Goal: Information Seeking & Learning: Learn about a topic

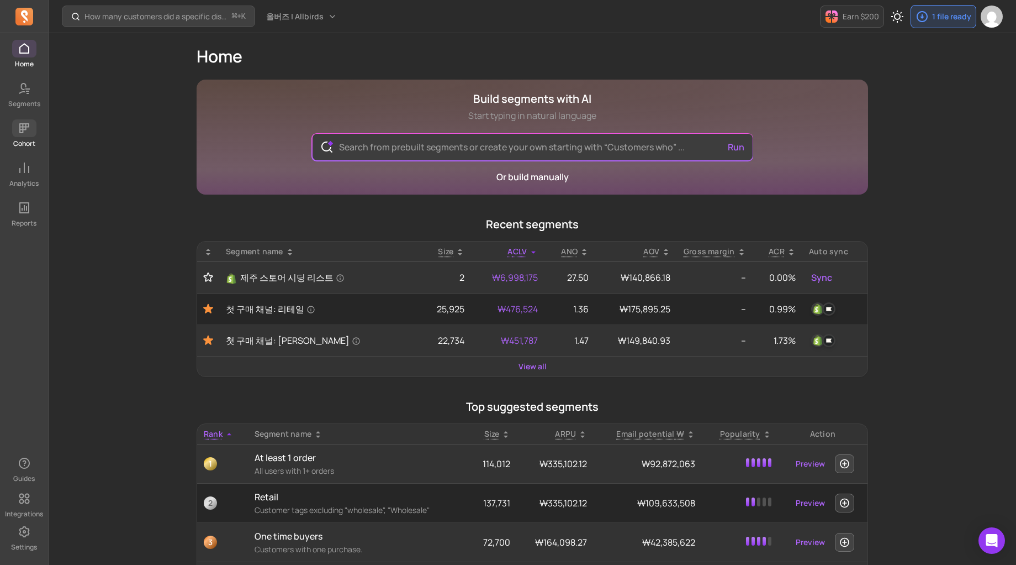
click at [14, 133] on span at bounding box center [24, 128] width 24 height 18
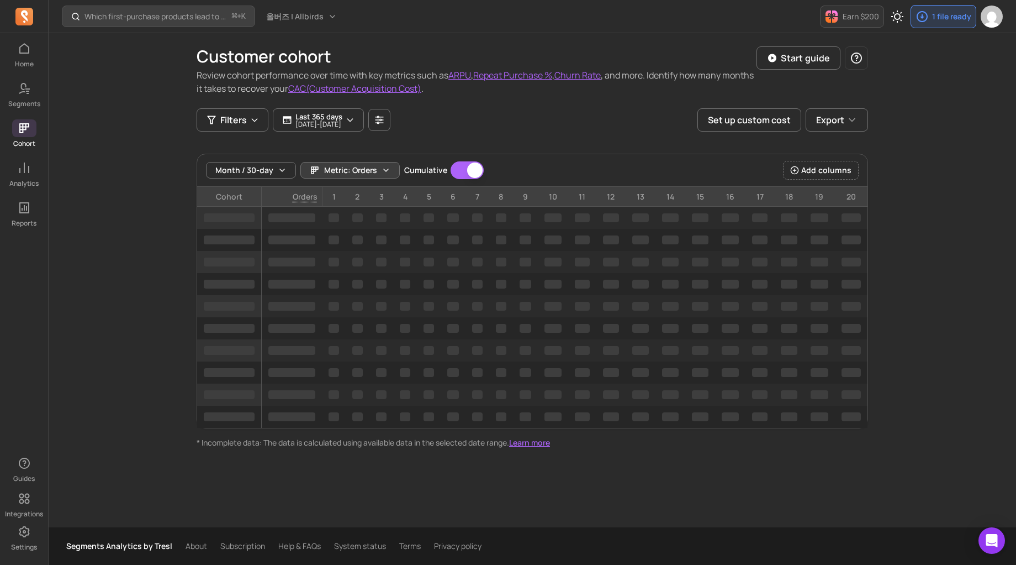
click at [368, 166] on span "Metric: Orders" at bounding box center [350, 170] width 53 height 11
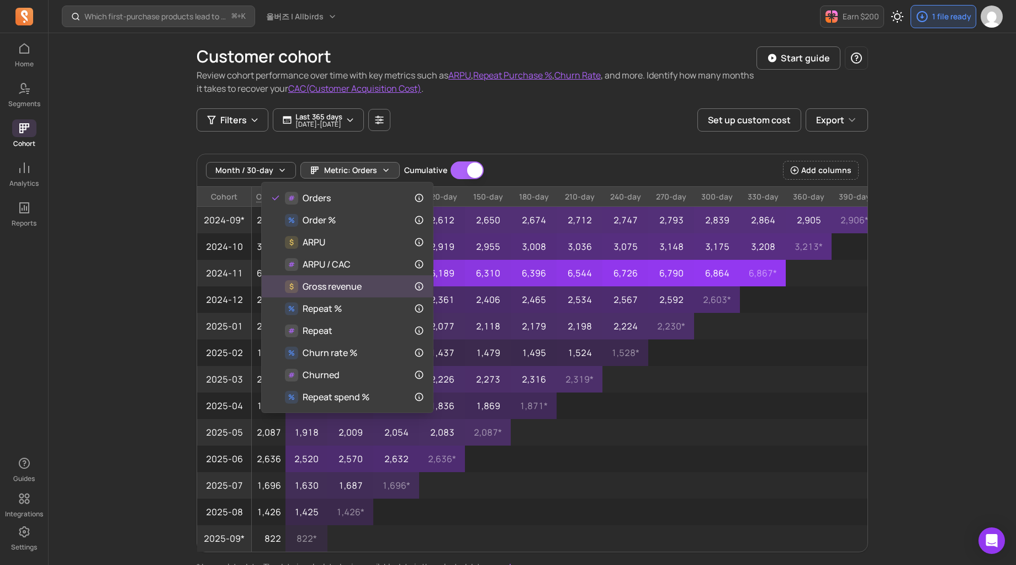
click at [376, 288] on div "$ Gross revenue" at bounding box center [348, 286] width 154 height 13
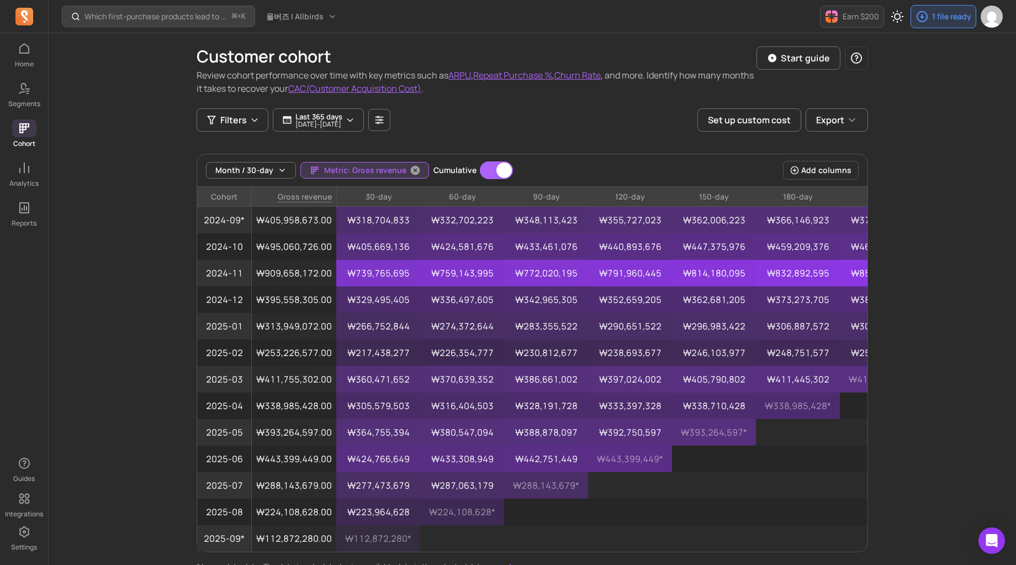
click at [365, 172] on span "Metric: Gross revenue" at bounding box center [365, 170] width 82 height 11
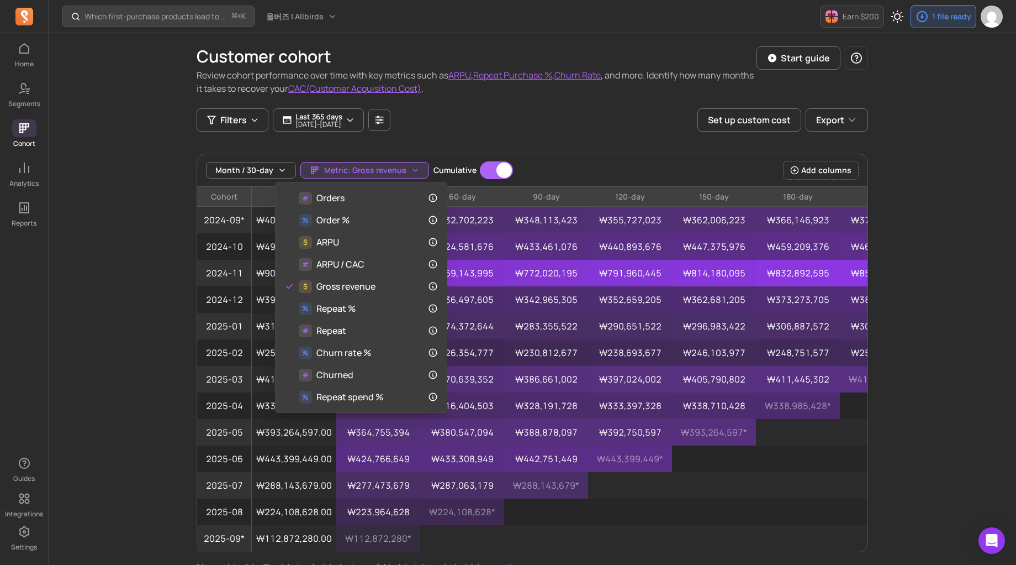
click at [556, 112] on div "Customer cohort Review cohort performance over time with key metrics such as AR…" at bounding box center [533, 302] width 672 height 539
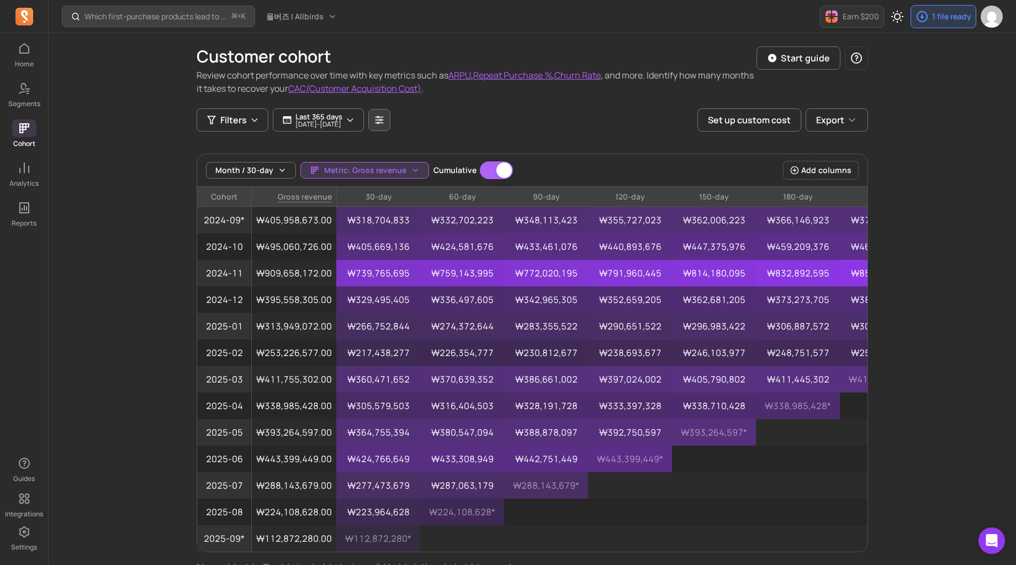
click at [384, 115] on icon "button" at bounding box center [380, 119] width 8 height 8
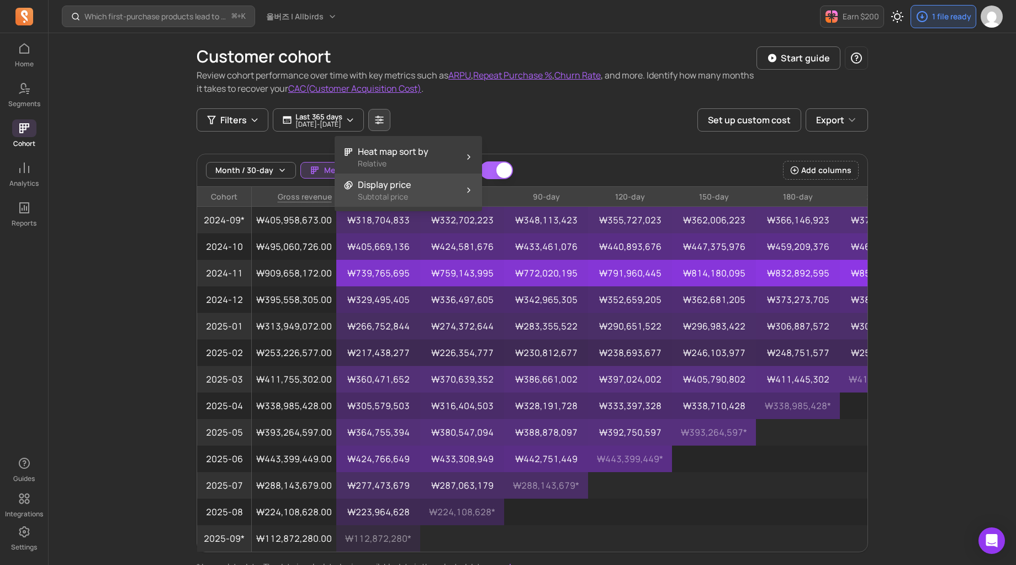
click at [429, 198] on button "Display price Subtotal price" at bounding box center [408, 189] width 147 height 33
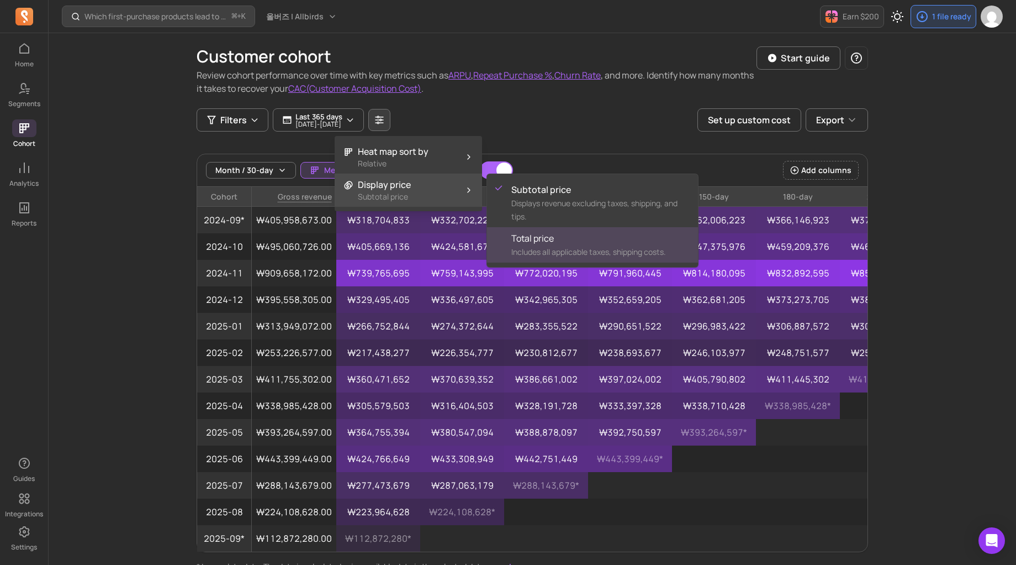
click at [586, 245] on div "Total price Includes all applicable taxes, shipping costs." at bounding box center [601, 244] width 178 height 27
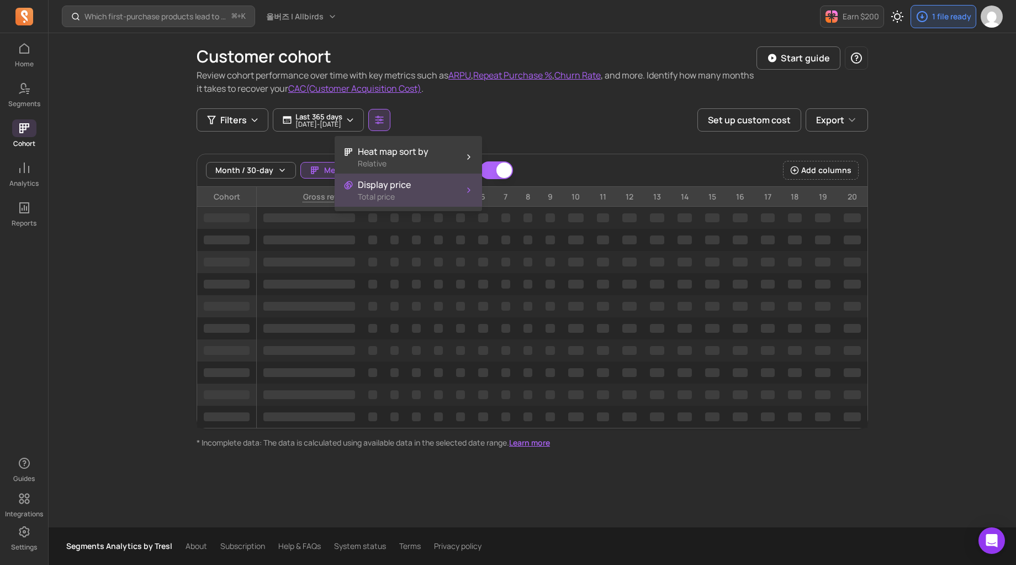
click at [545, 127] on div "Filters Last 365 days [DATE] - [DATE] Set up custom cost Export" at bounding box center [533, 119] width 672 height 23
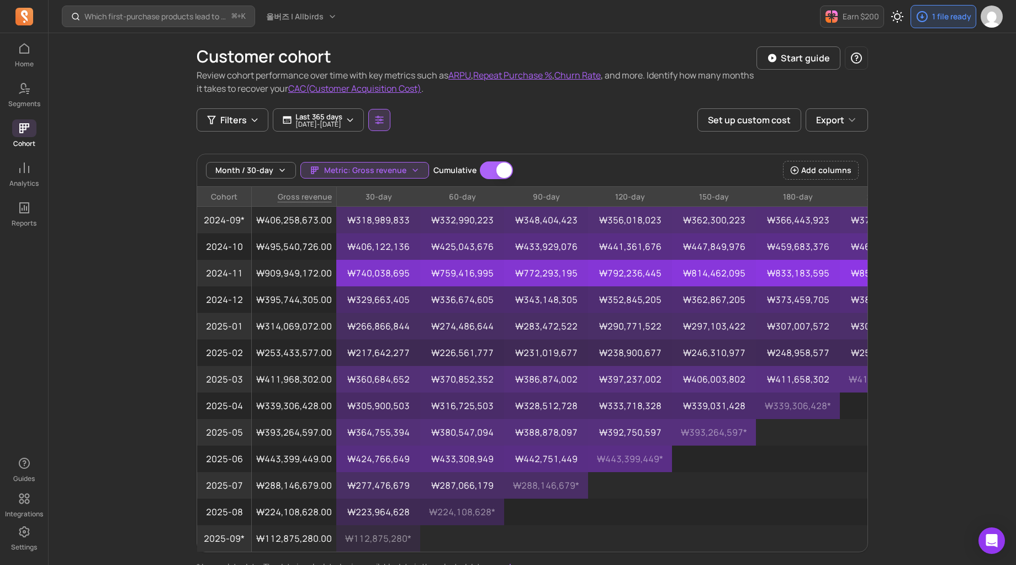
click at [391, 110] on button "button" at bounding box center [379, 120] width 22 height 22
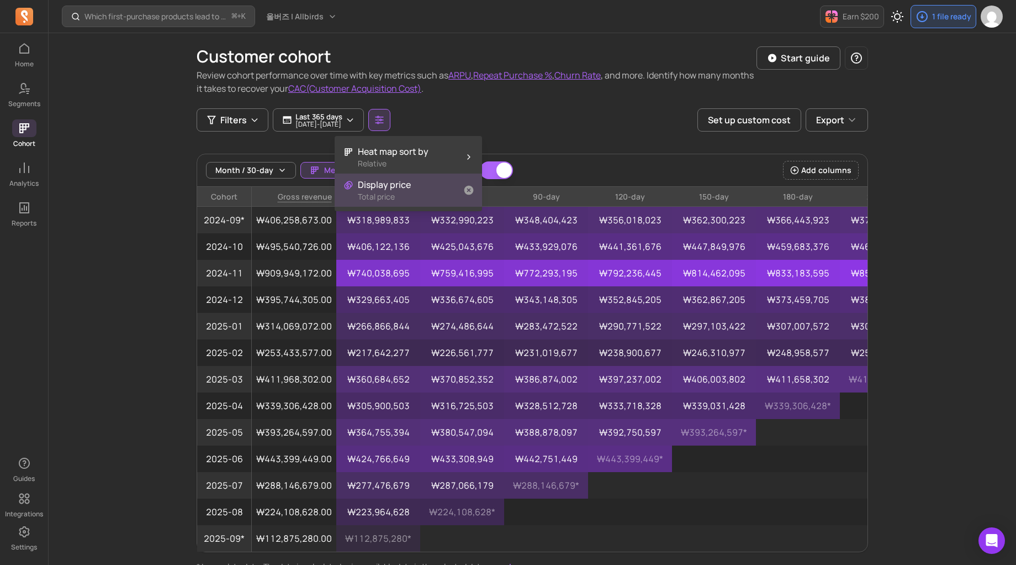
click at [429, 198] on button "Display price Total price" at bounding box center [408, 189] width 147 height 33
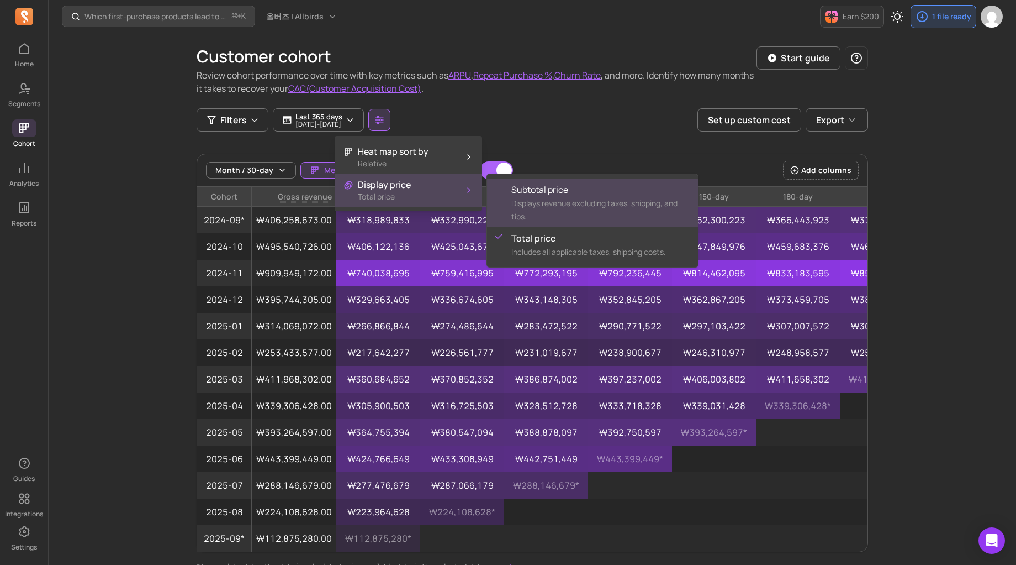
click at [546, 202] on span "Displays revenue excluding taxes, shipping, and tips." at bounding box center [595, 210] width 166 height 24
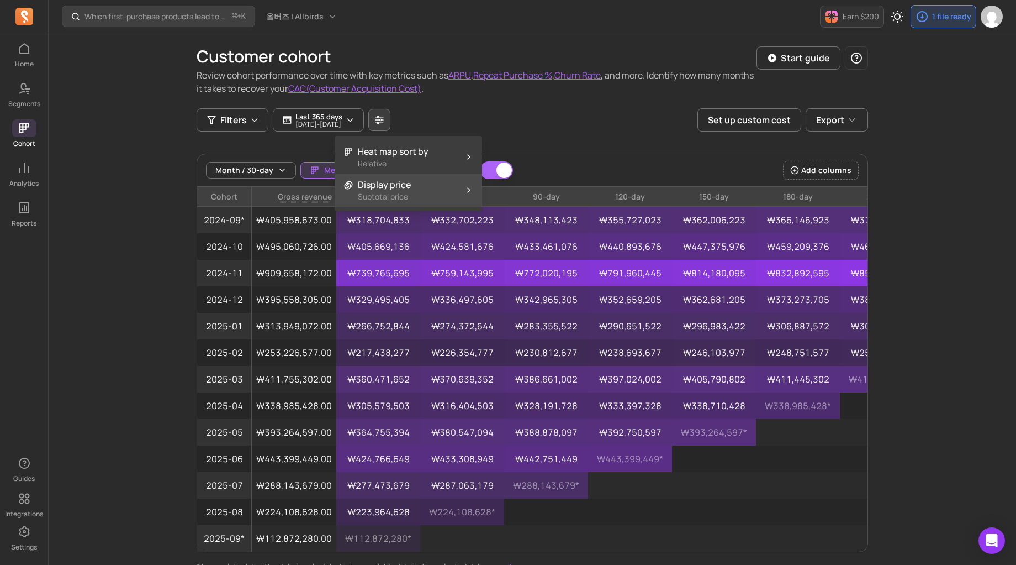
click at [433, 179] on button "Display price Subtotal price" at bounding box center [408, 189] width 147 height 33
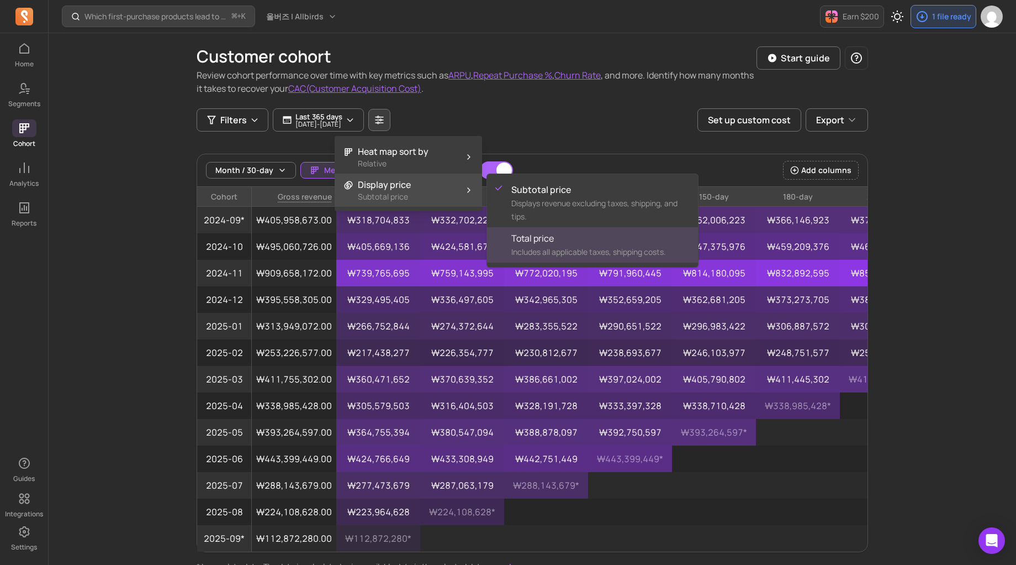
click at [565, 247] on span "Includes all applicable taxes, shipping costs." at bounding box center [589, 251] width 155 height 10
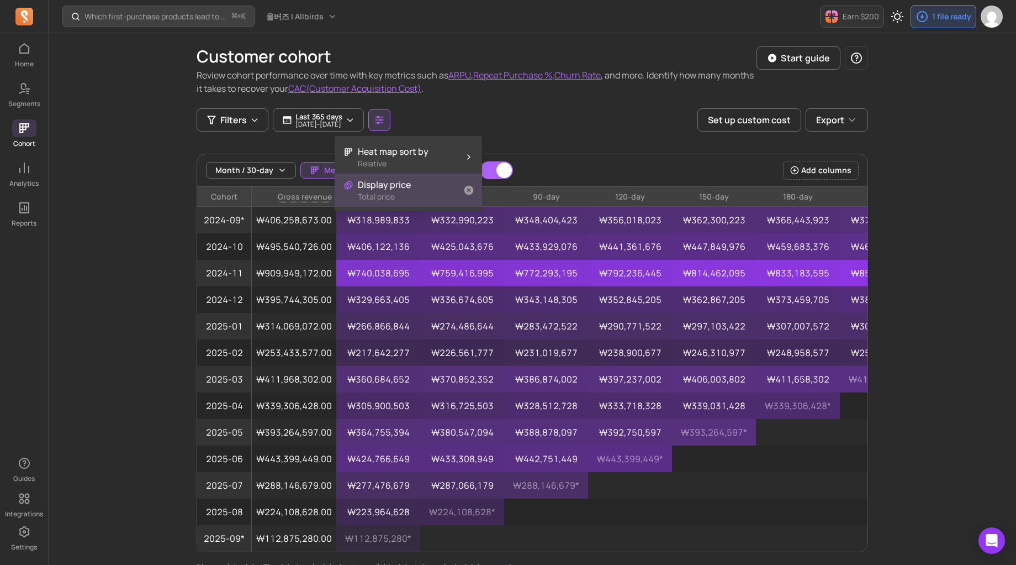
click at [441, 187] on button "Display price Total price" at bounding box center [408, 189] width 147 height 33
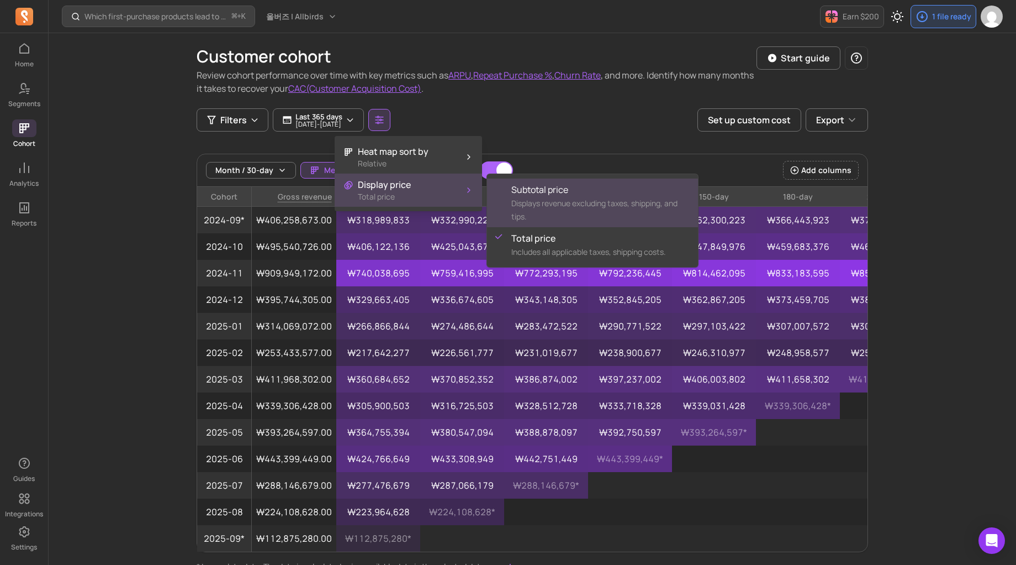
click at [535, 193] on span "Subtotal price" at bounding box center [601, 189] width 178 height 13
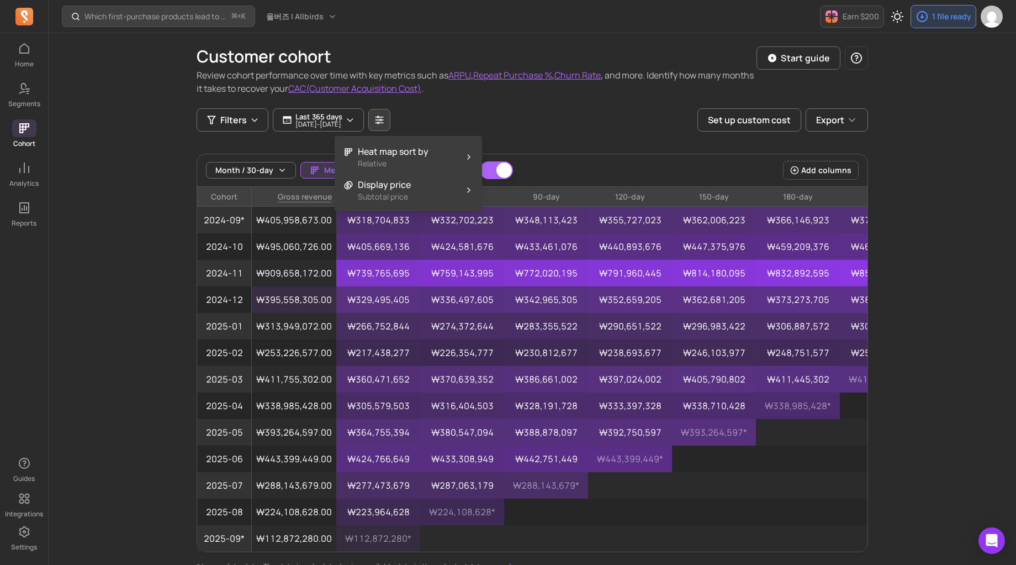
click at [361, 288] on p "₩329,495,405" at bounding box center [378, 299] width 84 height 27
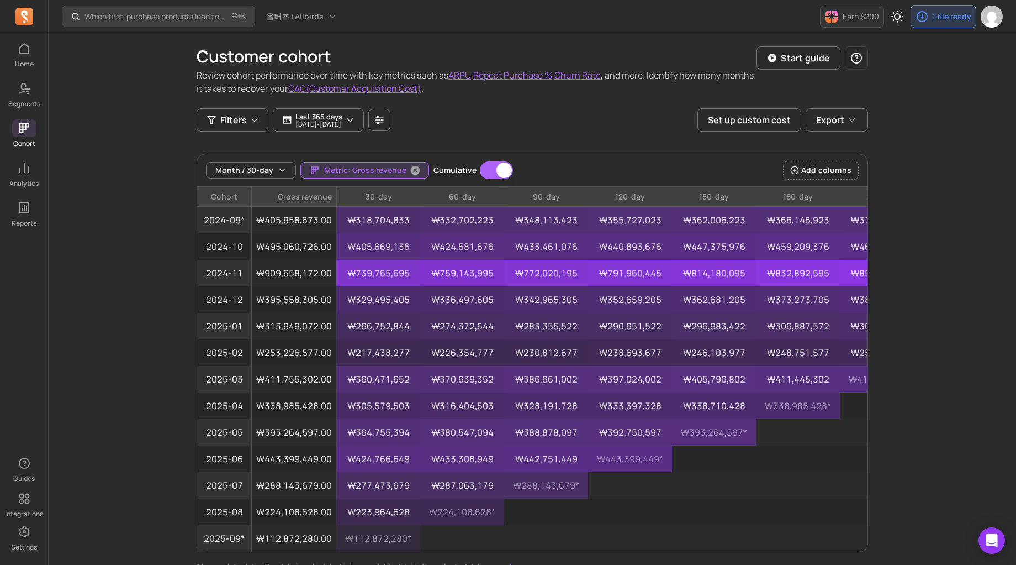
click at [387, 166] on span "Metric: Gross revenue" at bounding box center [365, 170] width 82 height 11
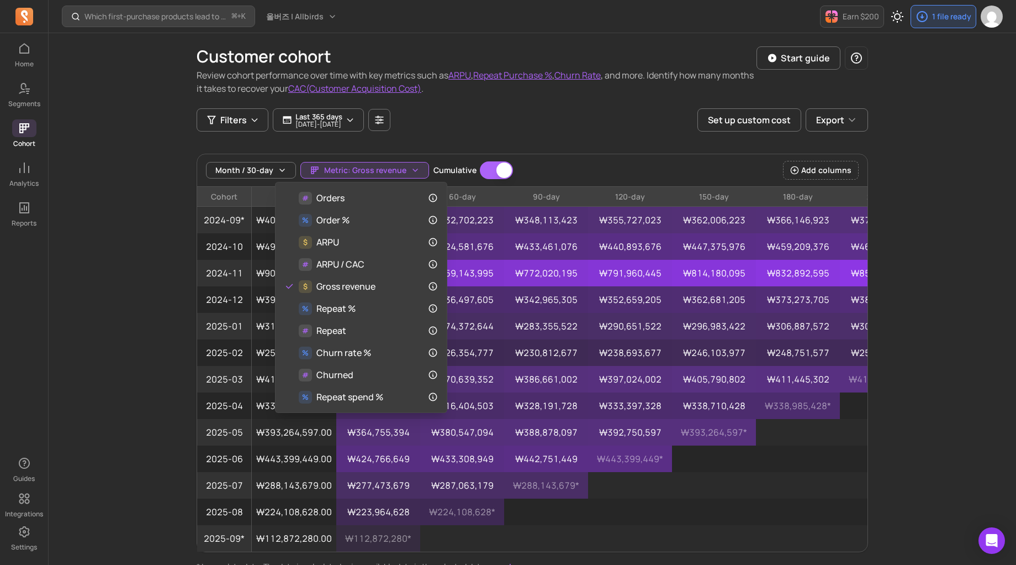
click at [409, 122] on div "Customer cohort Review cohort performance over time with key metrics such as AR…" at bounding box center [533, 302] width 672 height 539
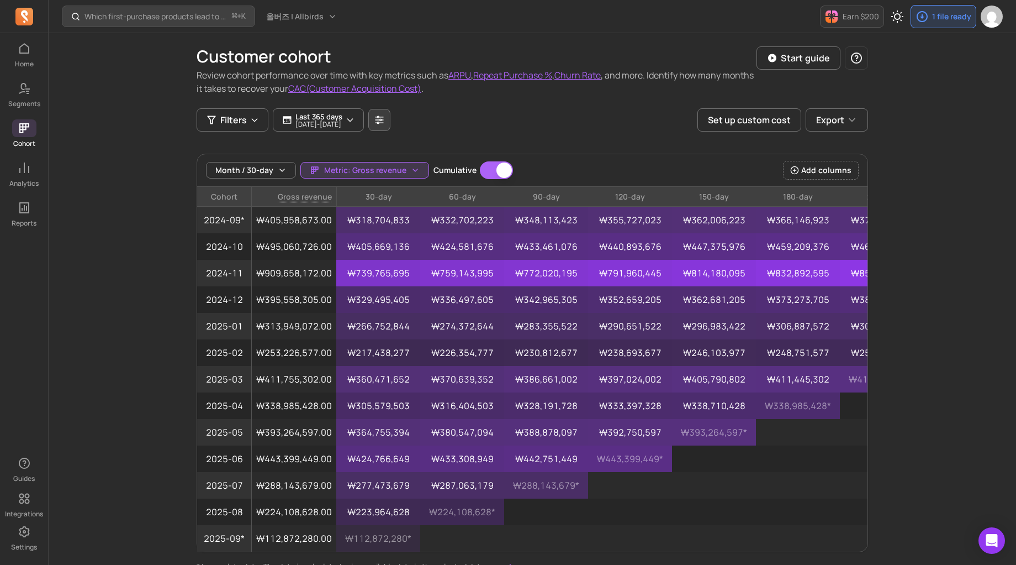
click at [391, 118] on button "button" at bounding box center [379, 120] width 22 height 22
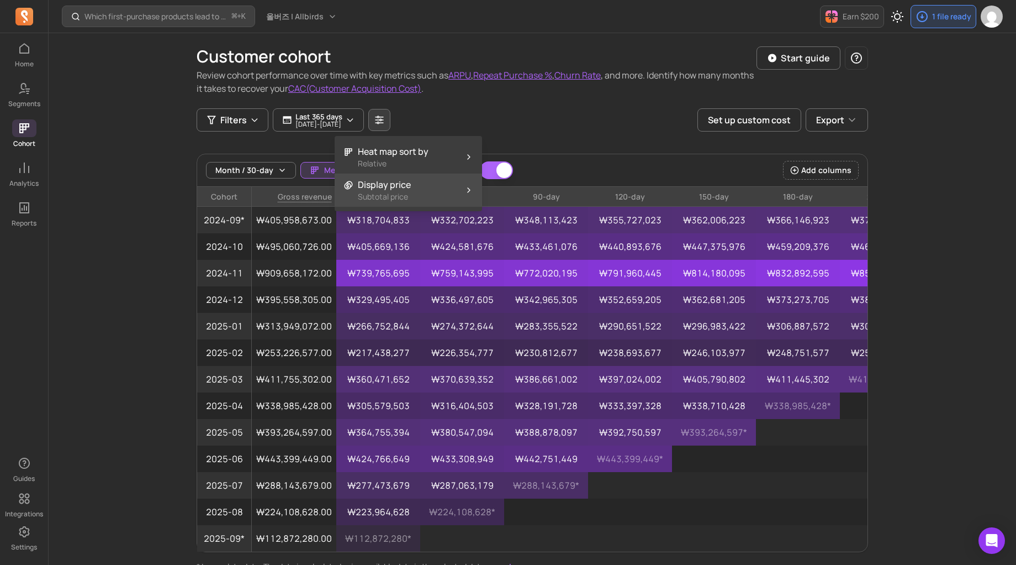
click at [405, 195] on p "Subtotal price" at bounding box center [384, 196] width 53 height 11
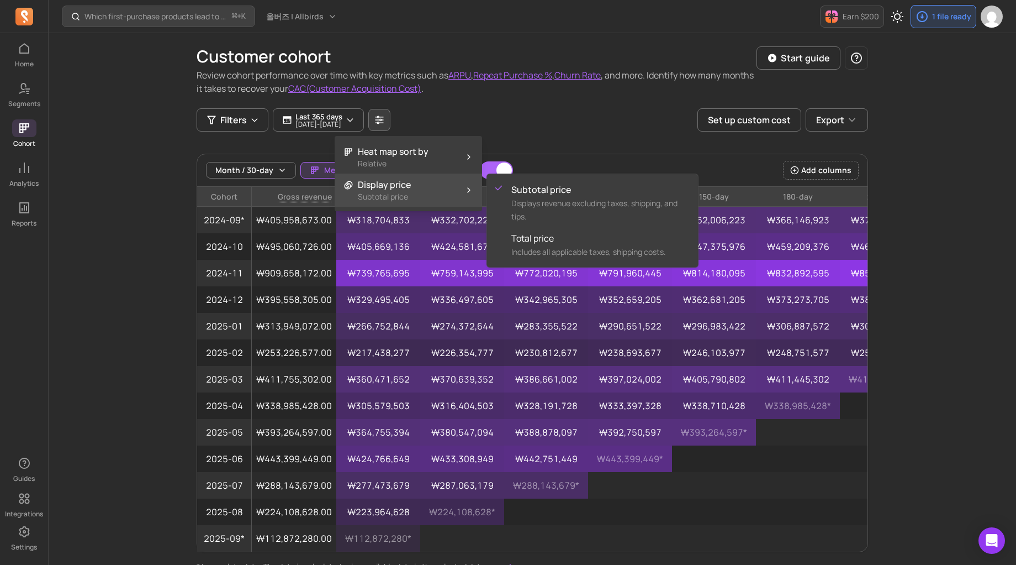
click at [607, 128] on div "Filters Last 365 days [DATE] - [DATE] Set up custom cost Export" at bounding box center [533, 119] width 672 height 23
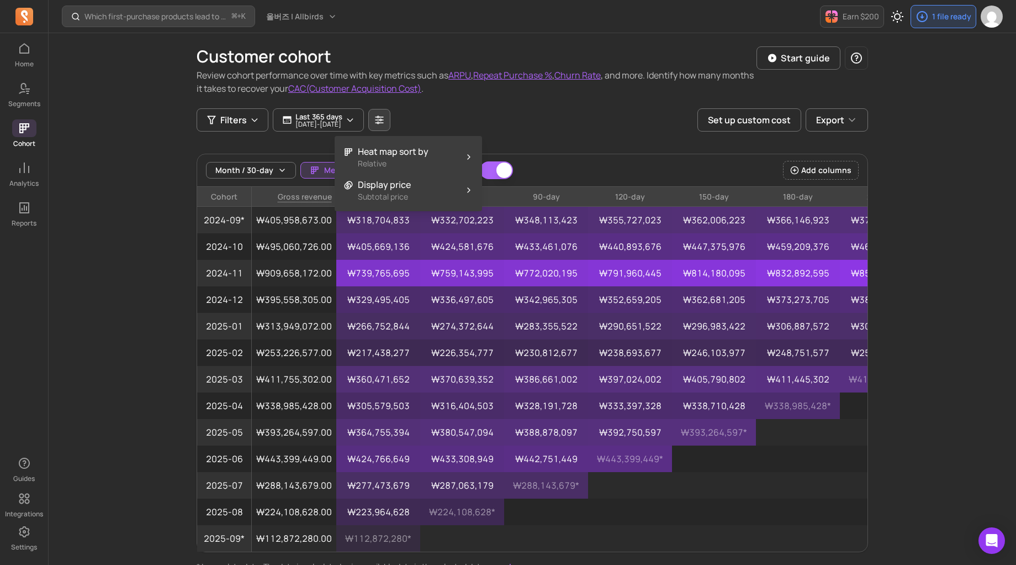
click at [548, 116] on div "Filters Last 365 days [DATE] - [DATE] Set up custom cost Export" at bounding box center [533, 119] width 672 height 23
click at [354, 170] on span "Metric: Gross revenue" at bounding box center [365, 170] width 82 height 11
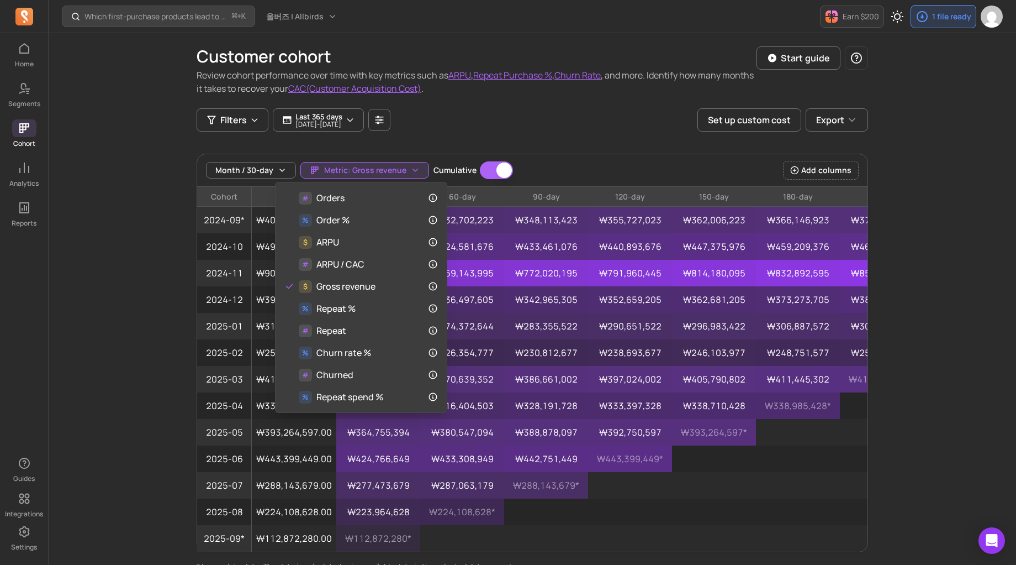
click at [166, 250] on div "Which first-purchase products lead to the highest revenue per customer over tim…" at bounding box center [533, 315] width 968 height 631
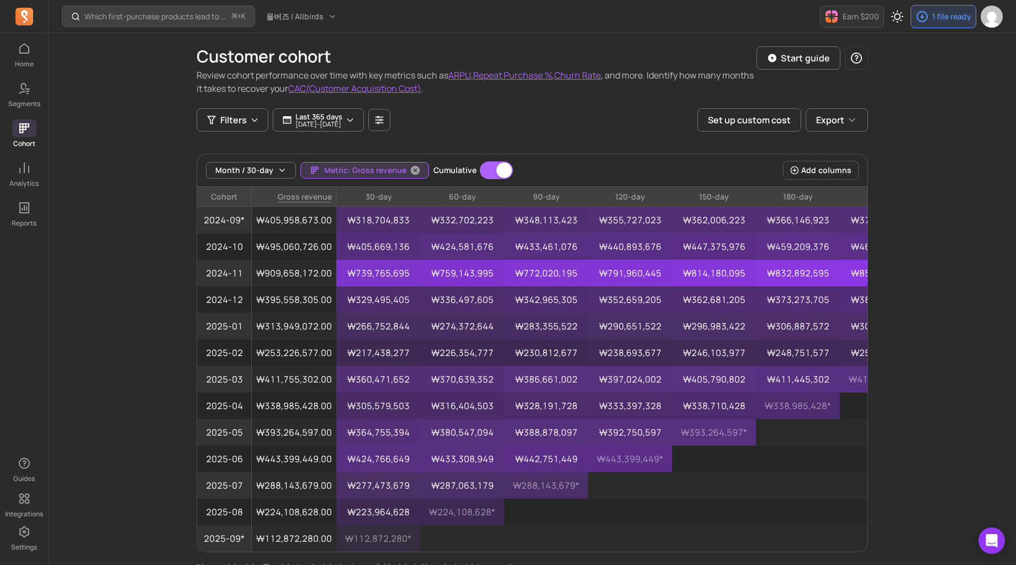
click at [366, 168] on span "Metric: Gross revenue" at bounding box center [365, 170] width 82 height 11
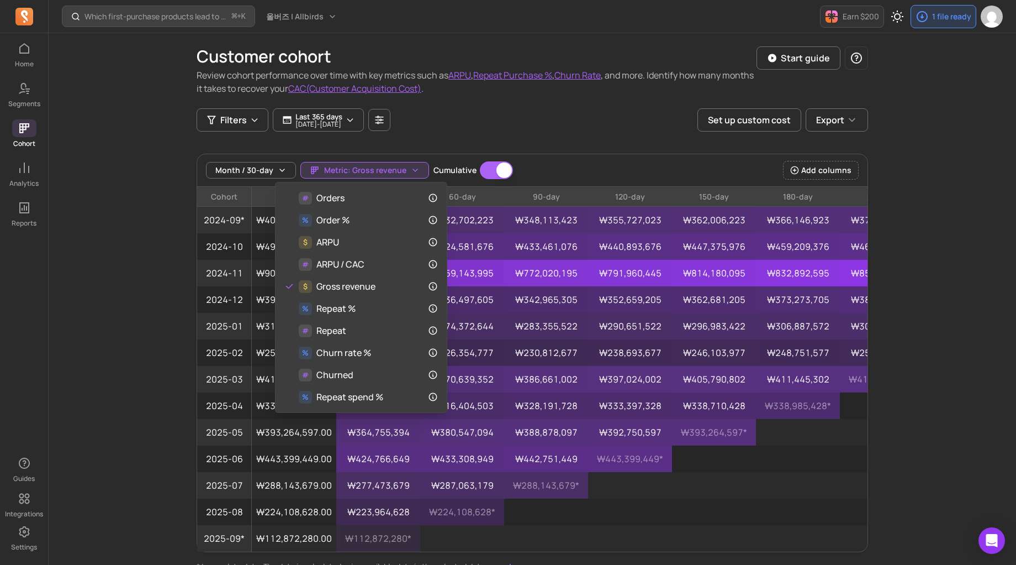
click at [262, 247] on div "Month / 30-day Metric: Gross revenue Cumulative Cumulative Add columns Cohort G…" at bounding box center [533, 353] width 672 height 398
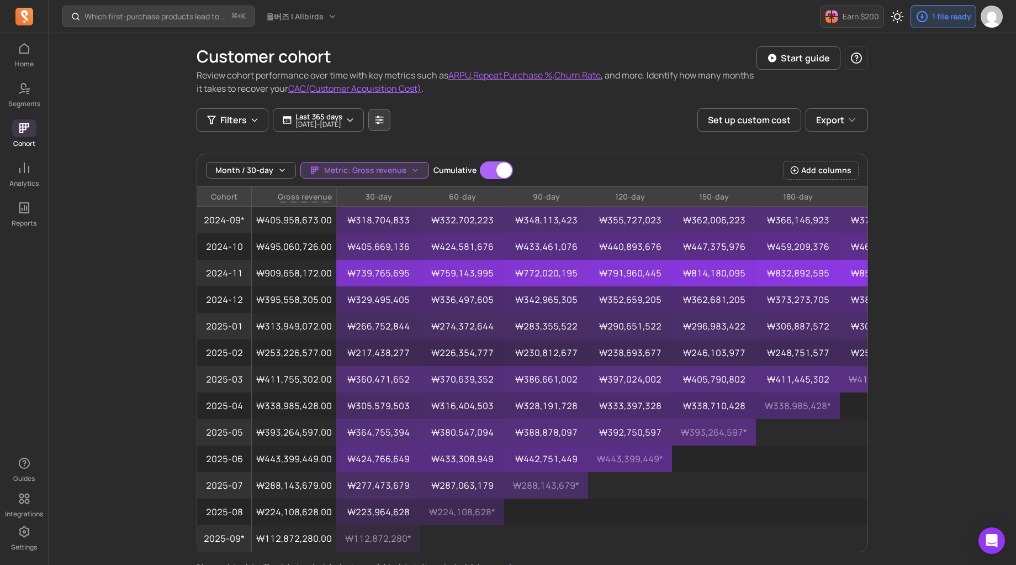
click at [384, 121] on icon "button" at bounding box center [380, 120] width 10 height 10
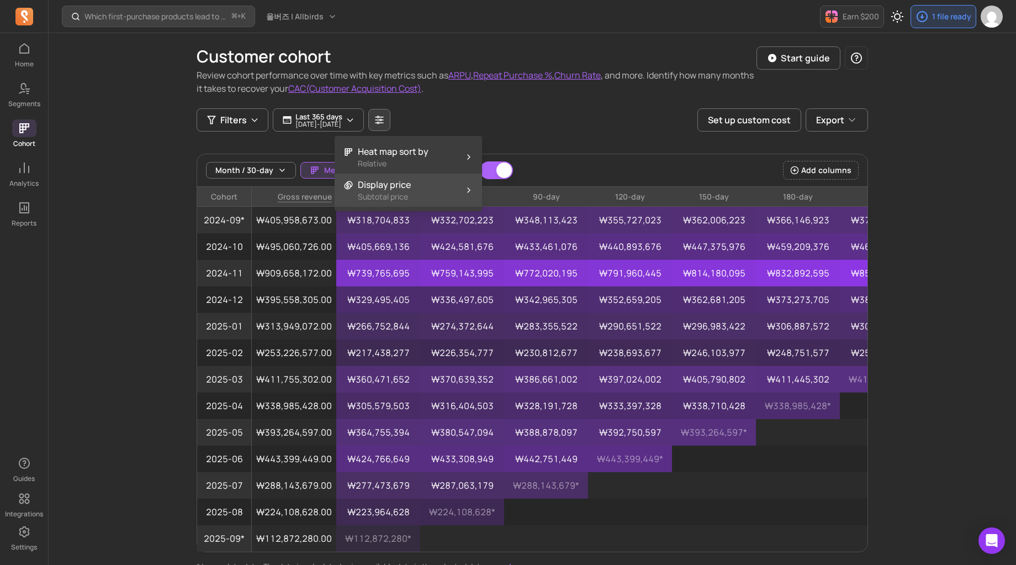
click at [414, 196] on button "Display price Subtotal price" at bounding box center [408, 189] width 147 height 33
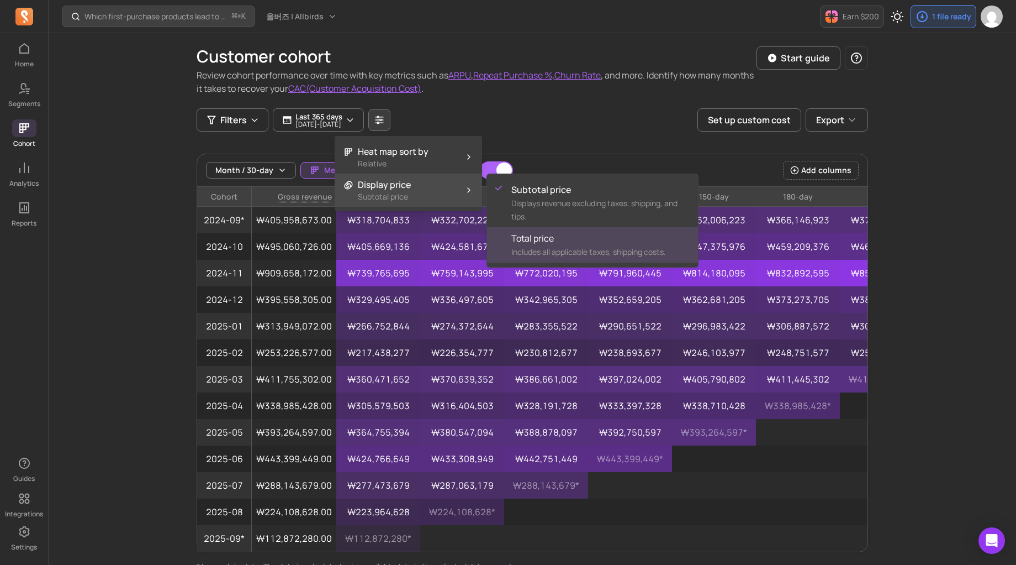
click at [568, 246] on span "Includes all applicable taxes, shipping costs." at bounding box center [589, 251] width 155 height 10
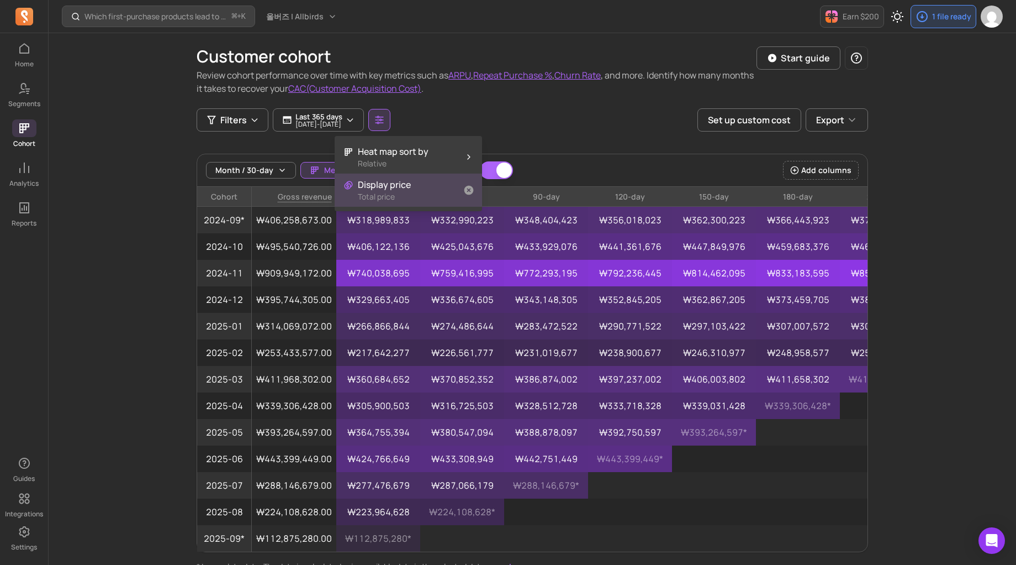
click at [430, 199] on button "Display price Total price" at bounding box center [408, 189] width 147 height 33
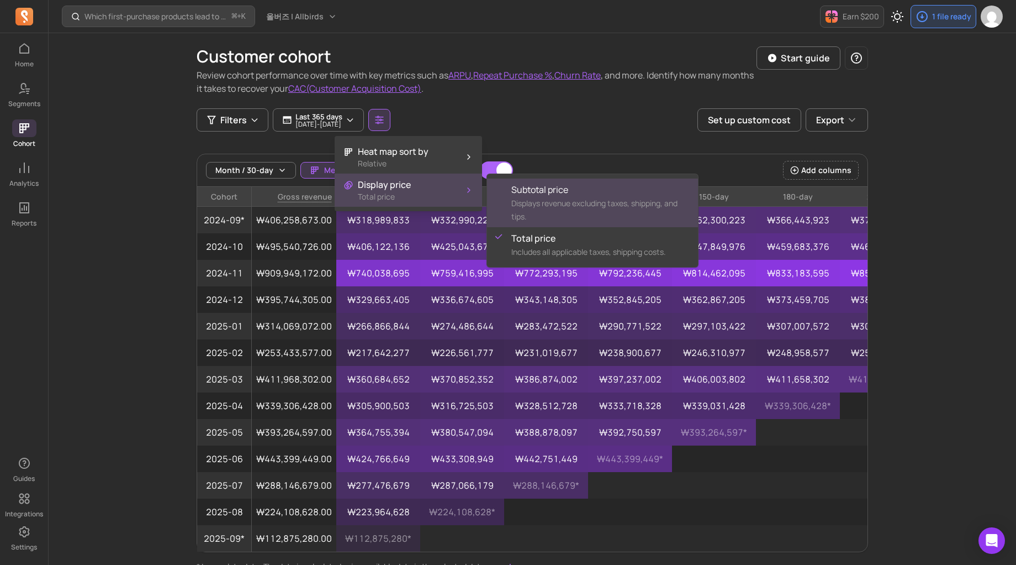
click at [547, 201] on span "Displays revenue excluding taxes, shipping, and tips." at bounding box center [595, 210] width 166 height 24
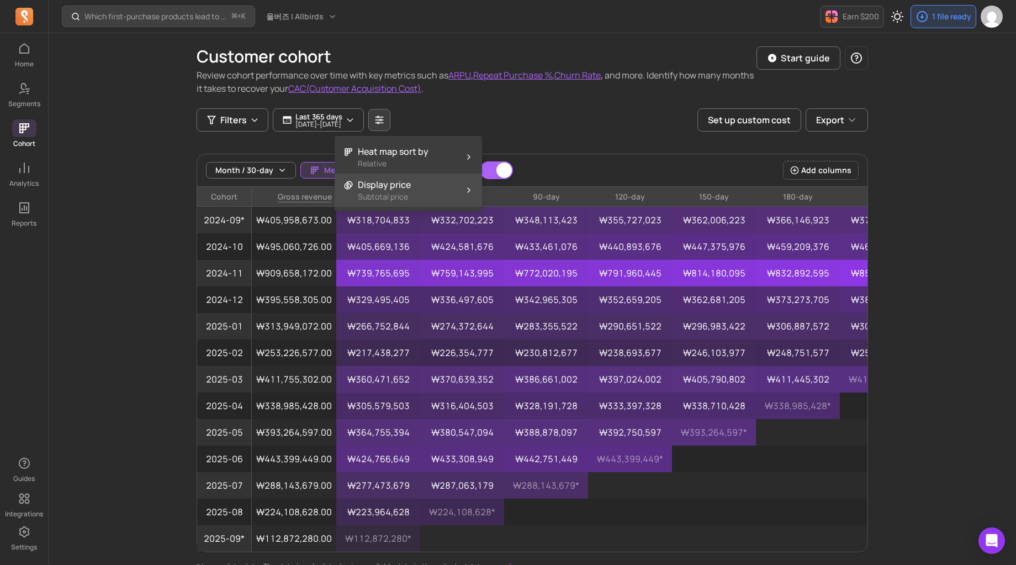
click at [438, 201] on button "Display price Subtotal price" at bounding box center [408, 189] width 147 height 33
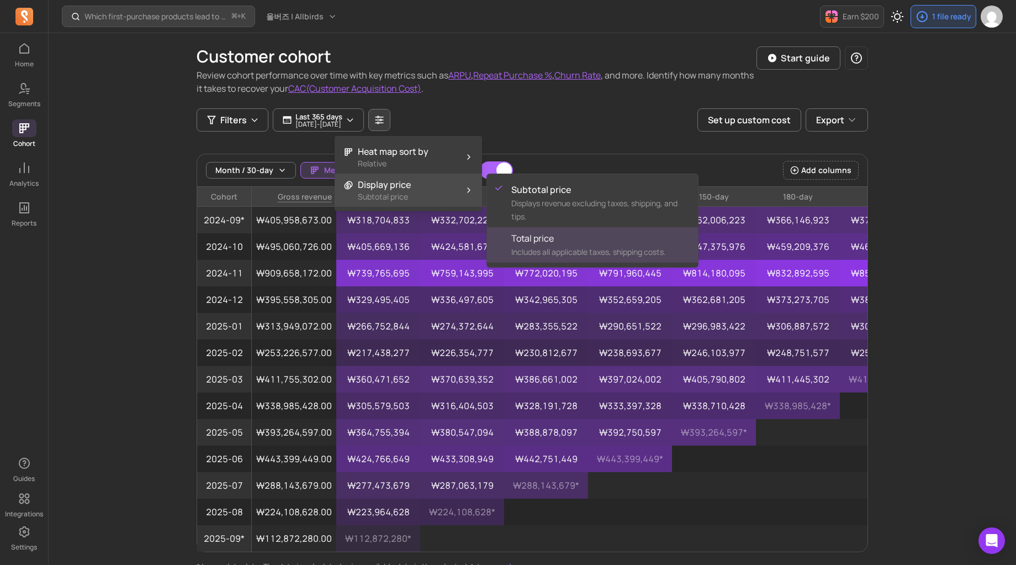
click at [544, 242] on span "Total price" at bounding box center [601, 237] width 178 height 13
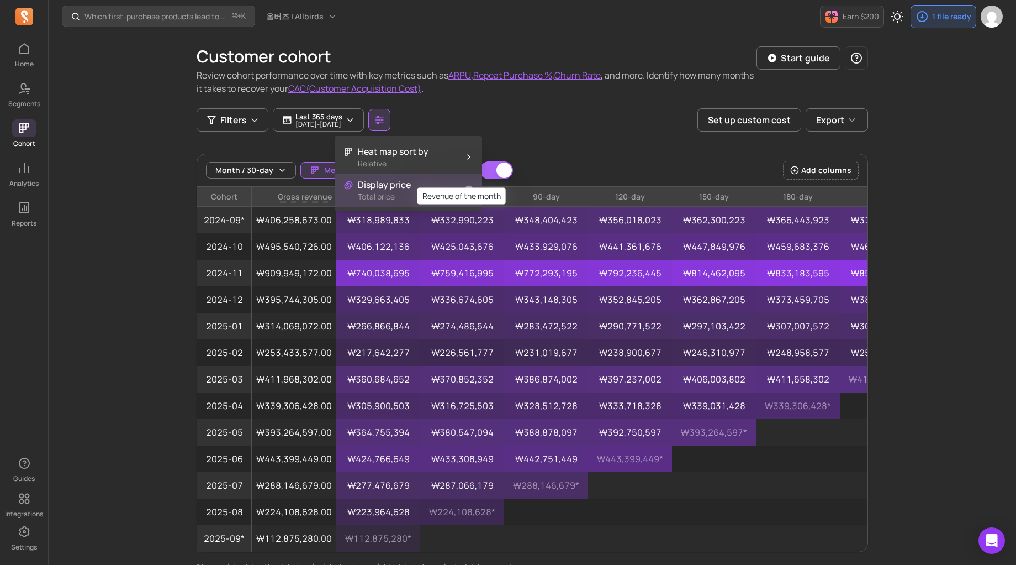
click at [422, 197] on button "Display price Total price" at bounding box center [408, 189] width 147 height 33
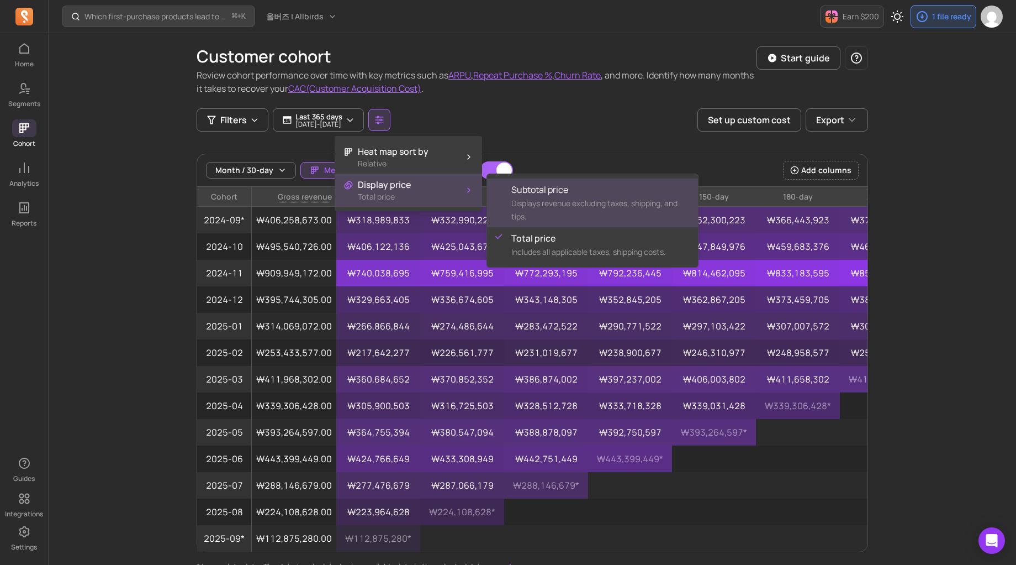
click at [535, 199] on span "Displays revenue excluding taxes, shipping, and tips." at bounding box center [595, 210] width 166 height 24
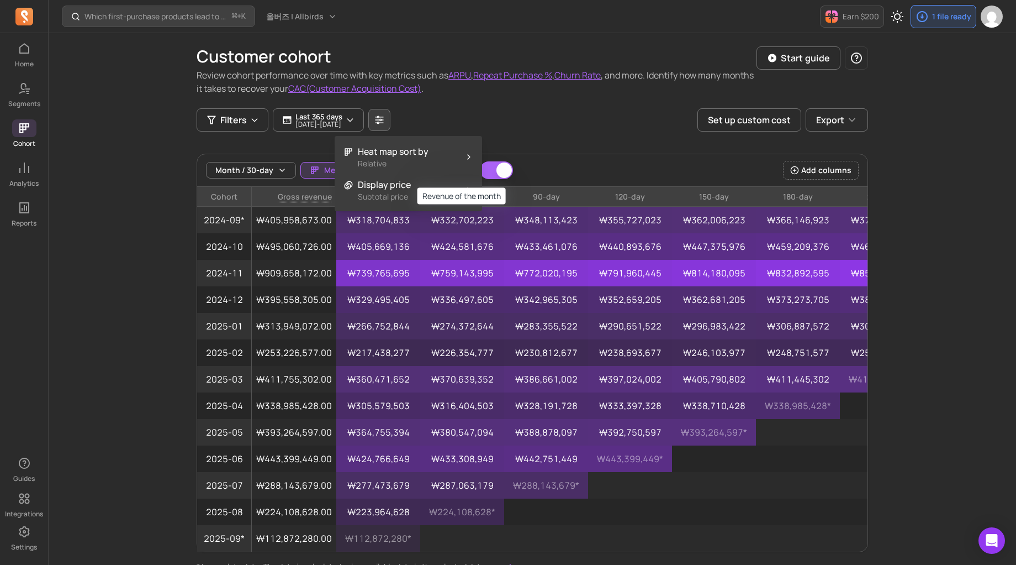
click at [427, 208] on div "Heat map sort by Relative Display price Subtotal price" at bounding box center [408, 173] width 147 height 75
click at [428, 200] on button "Display price Subtotal price" at bounding box center [408, 189] width 147 height 33
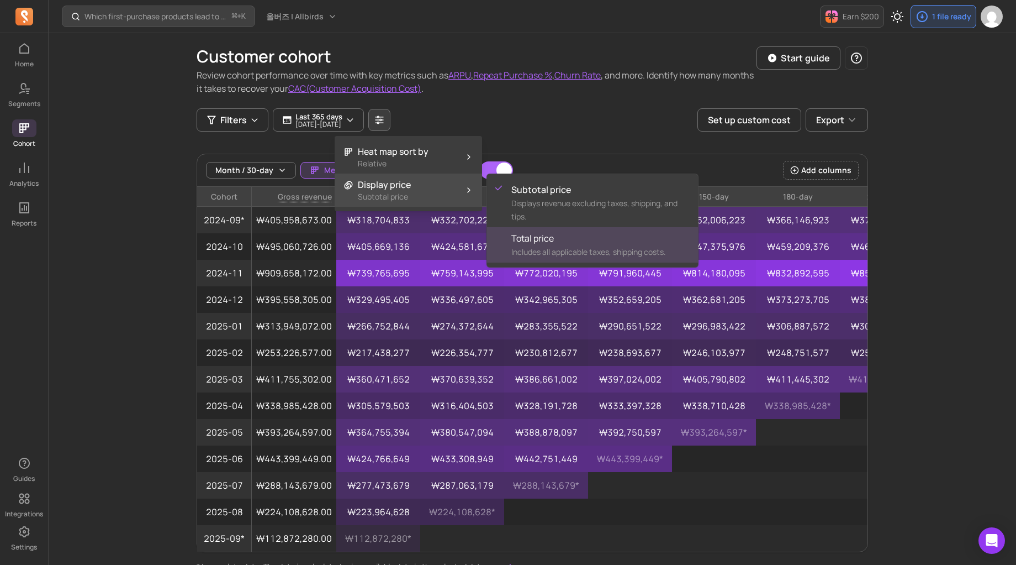
click at [551, 235] on span "Total price" at bounding box center [601, 237] width 178 height 13
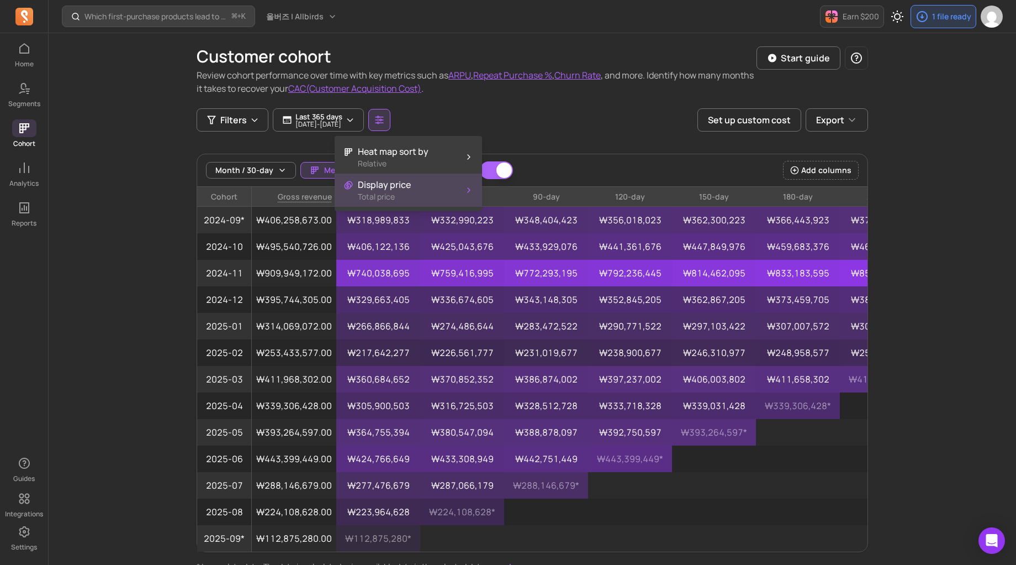
click at [306, 191] on span "Gross revenue" at bounding box center [294, 197] width 85 height 20
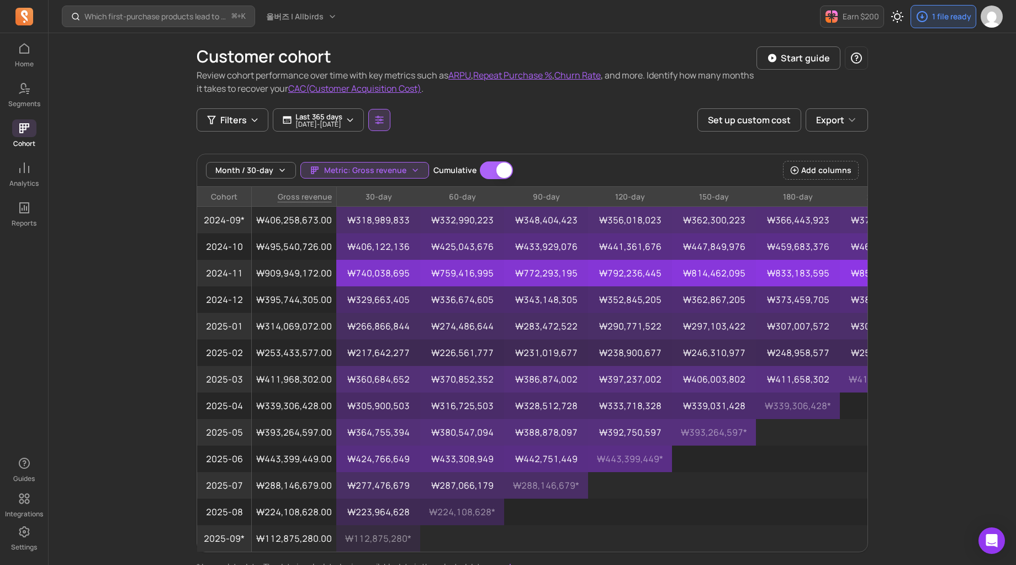
click at [384, 123] on icon "button" at bounding box center [380, 120] width 10 height 10
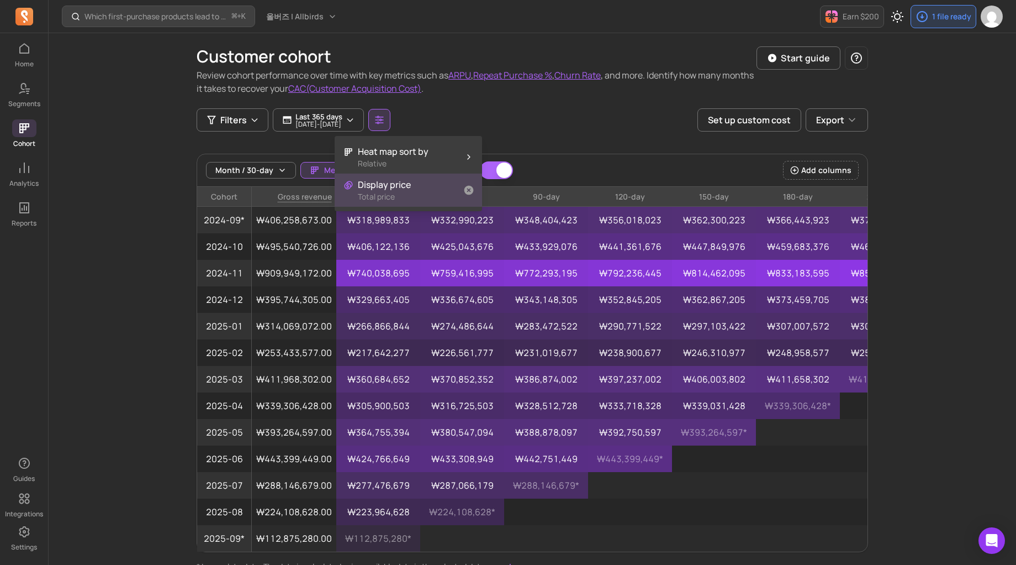
click at [400, 191] on p "Total price" at bounding box center [384, 196] width 53 height 11
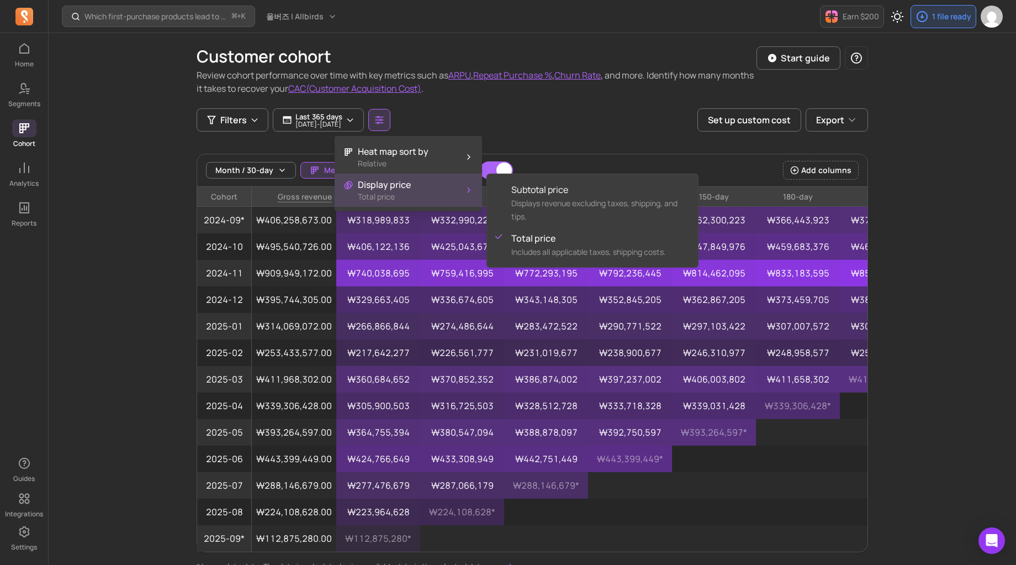
click at [581, 133] on div "Customer cohort Review cohort performance over time with key metrics such as AR…" at bounding box center [533, 302] width 672 height 539
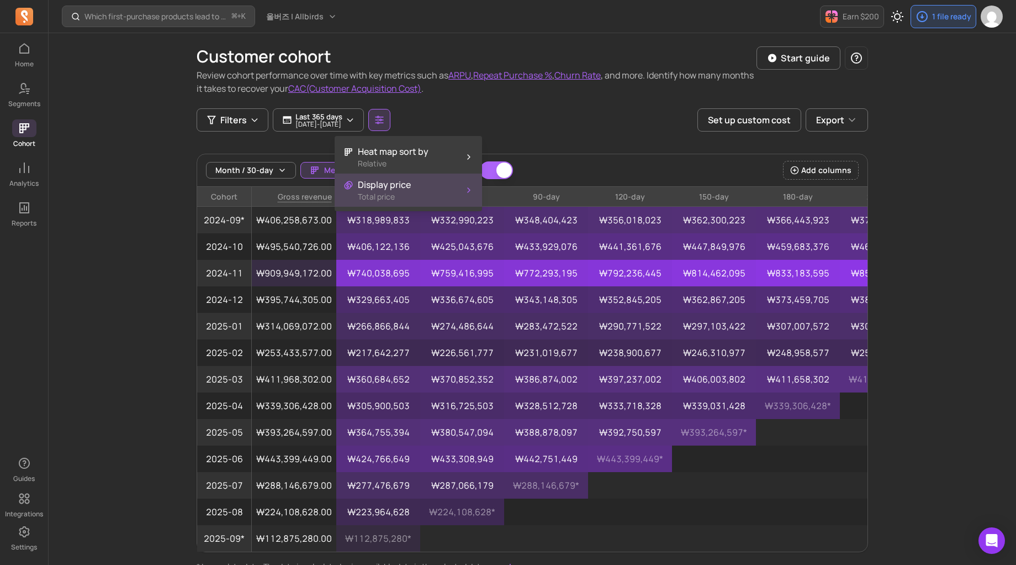
click at [281, 262] on p "₩909,949,172.00" at bounding box center [294, 273] width 85 height 27
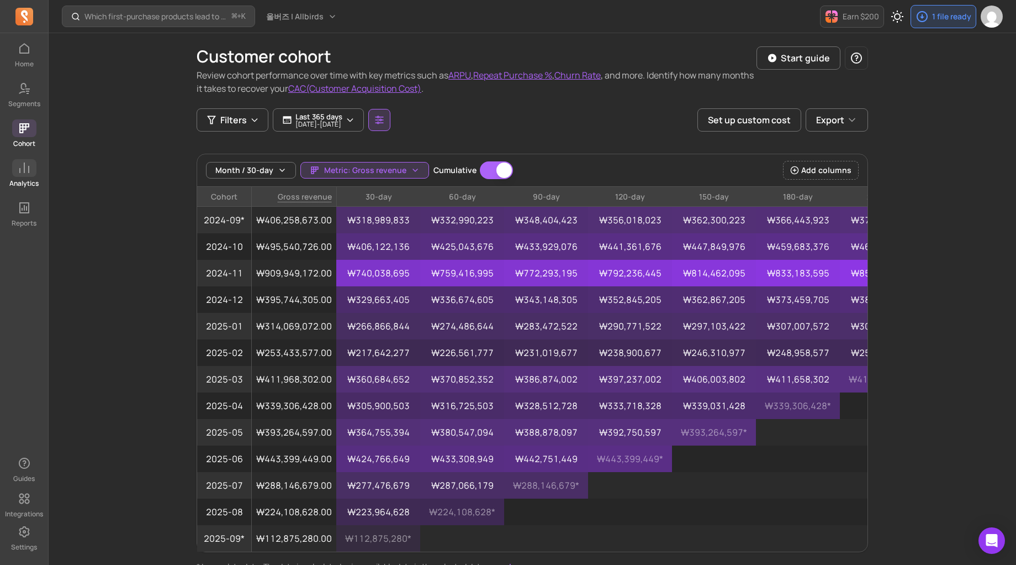
click at [23, 170] on icon at bounding box center [24, 167] width 13 height 13
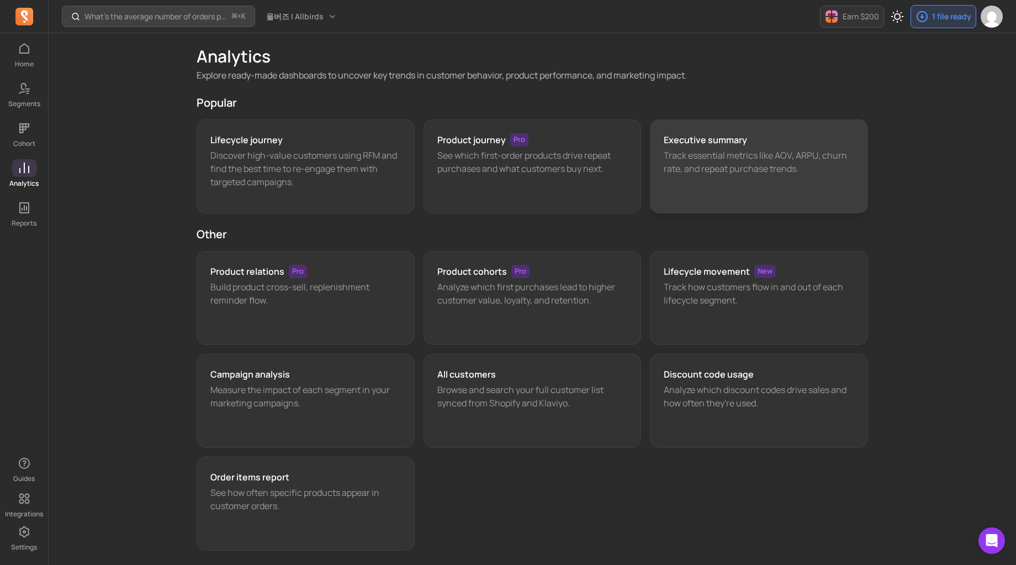
click at [703, 129] on div "Executive summary Track essential metrics like AOV, ARPU, churn rate, and repea…" at bounding box center [759, 166] width 218 height 94
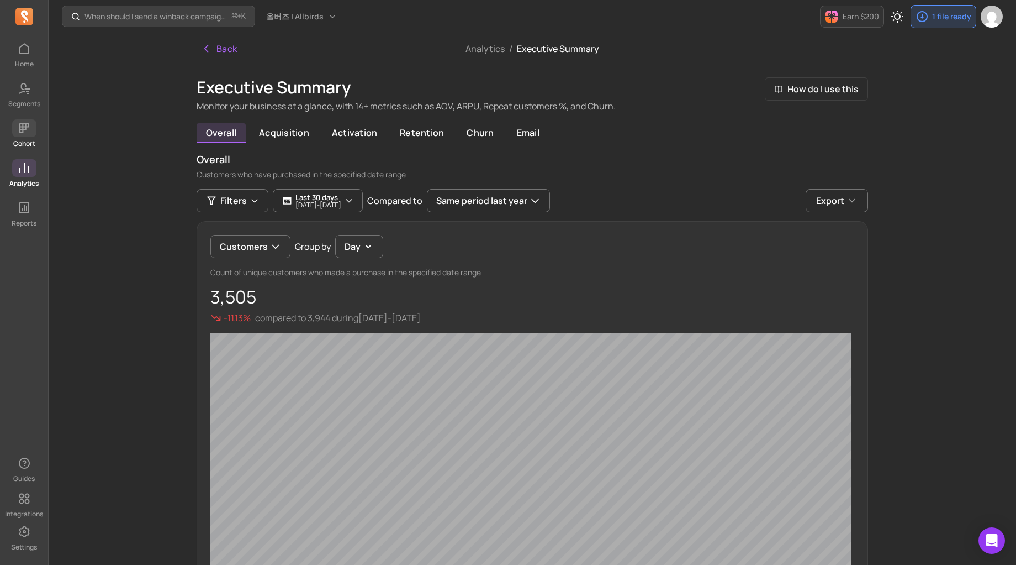
click at [28, 139] on p "Cohort" at bounding box center [24, 143] width 22 height 9
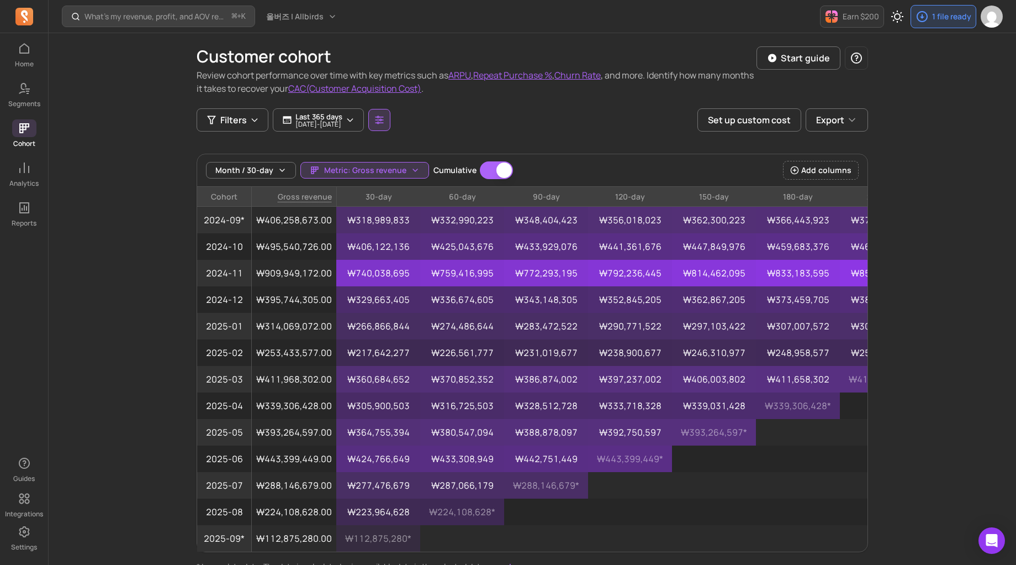
click at [391, 90] on button "CAC(Customer Acquisition Cost)" at bounding box center [354, 88] width 133 height 13
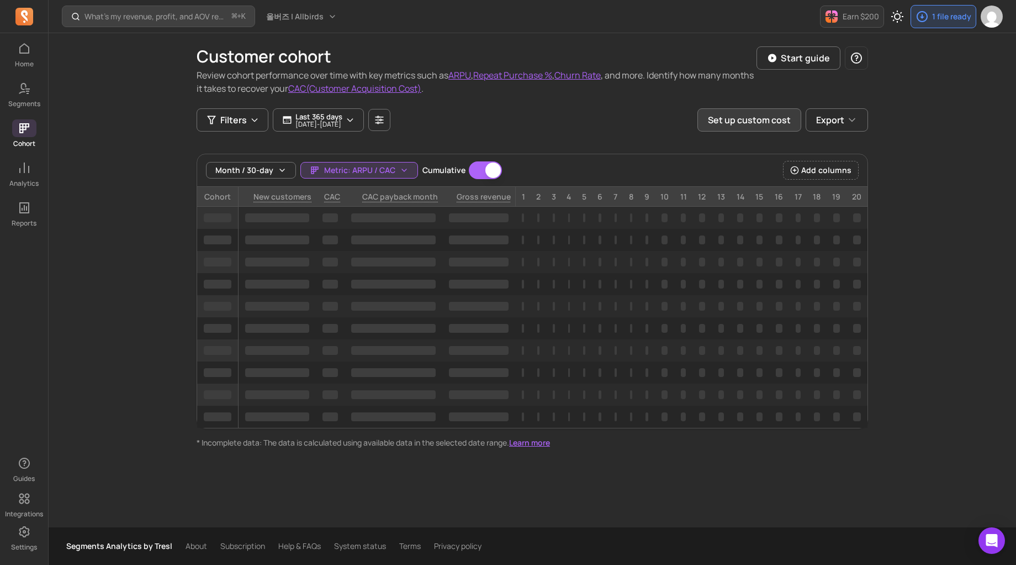
click at [730, 123] on button "Set up custom cost" at bounding box center [750, 119] width 104 height 23
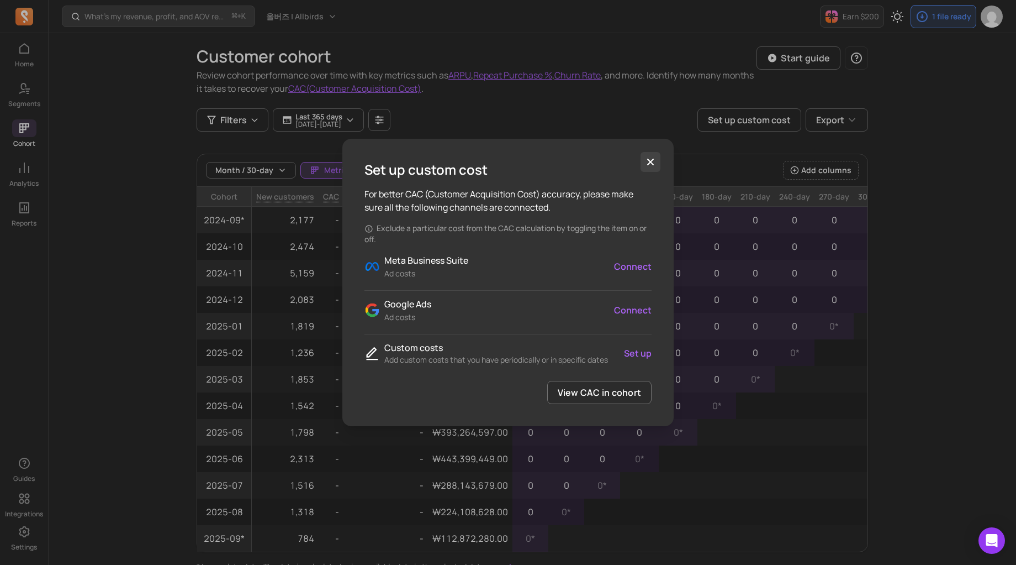
click at [650, 161] on icon "button" at bounding box center [650, 161] width 11 height 11
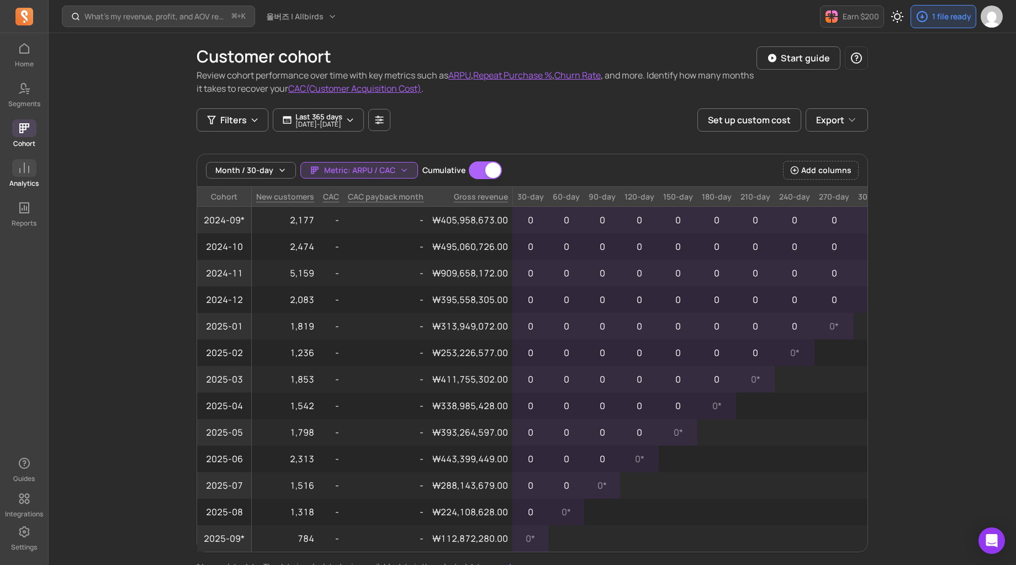
click at [22, 167] on icon at bounding box center [24, 167] width 13 height 13
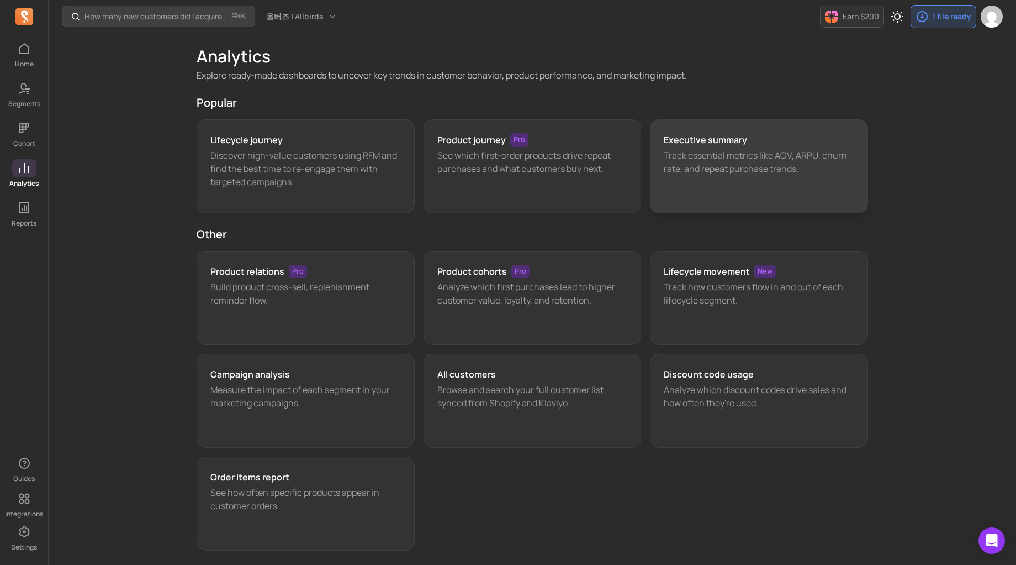
click at [735, 141] on h3 "Executive summary" at bounding box center [705, 139] width 83 height 13
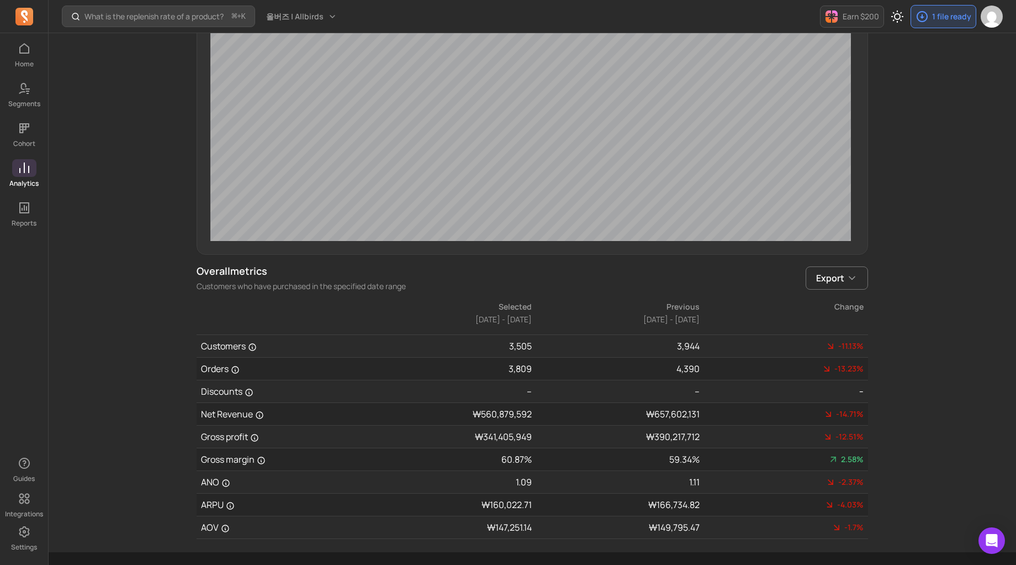
scroll to position [434, 0]
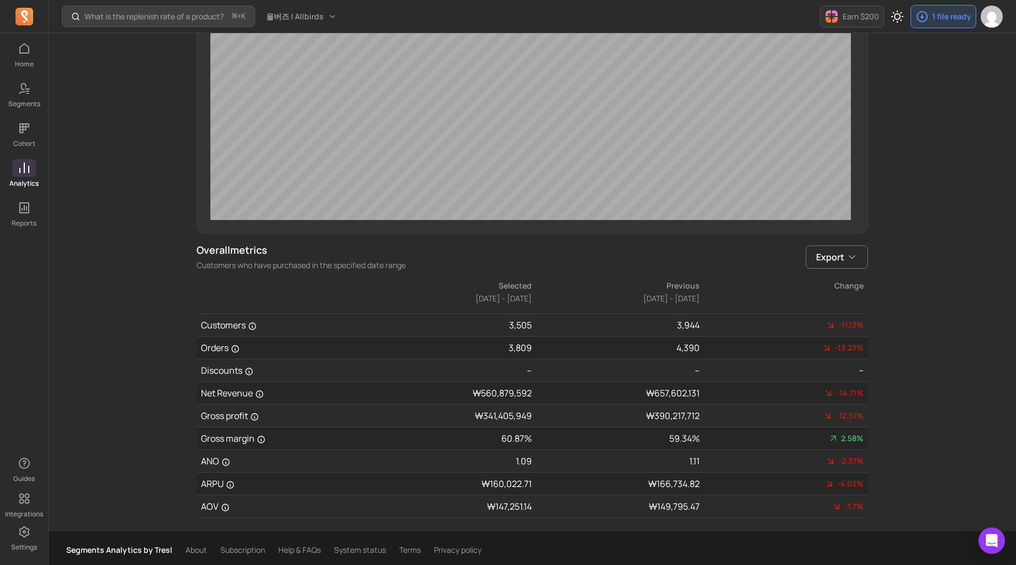
click at [159, 434] on div "What is the replenish rate of a product? ⌘ + K 올버즈 | Allbirds Earn $200 1 file …" at bounding box center [533, 67] width 968 height 1002
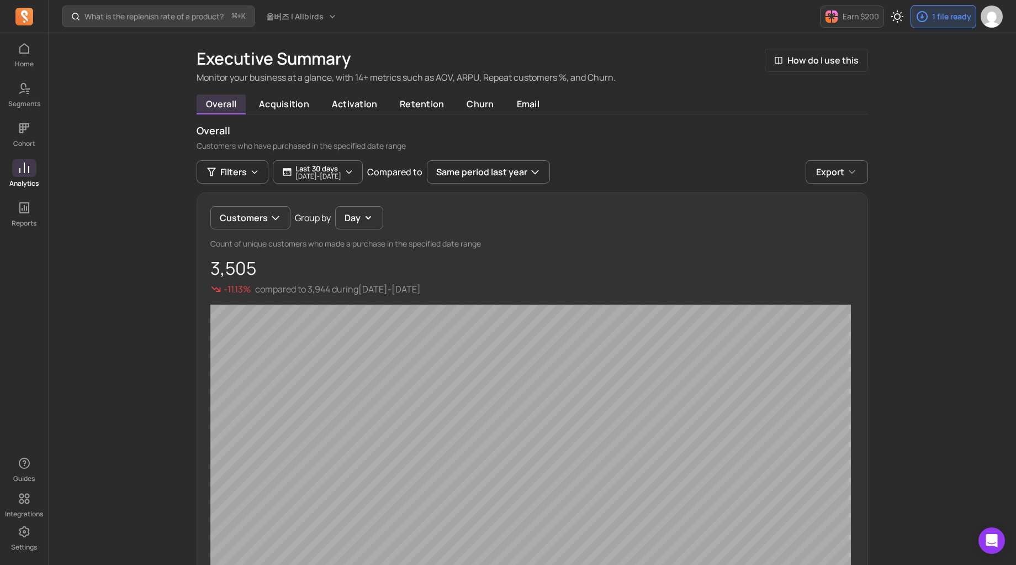
scroll to position [0, 0]
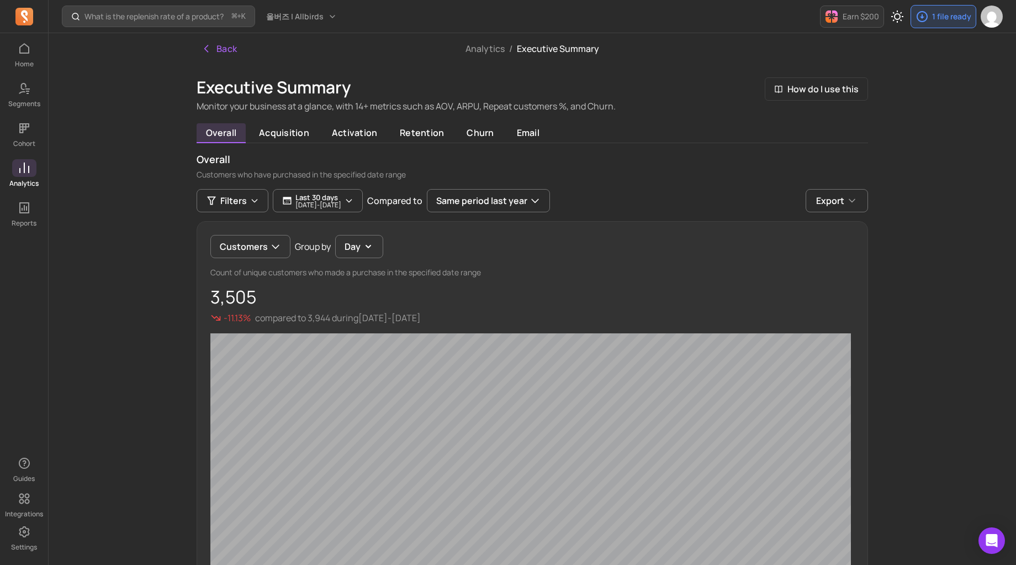
click at [267, 230] on div "Customers Group by Day Count of unique customers who made a purchase in the spe…" at bounding box center [533, 444] width 672 height 446
click at [262, 244] on button "Customers" at bounding box center [250, 246] width 80 height 23
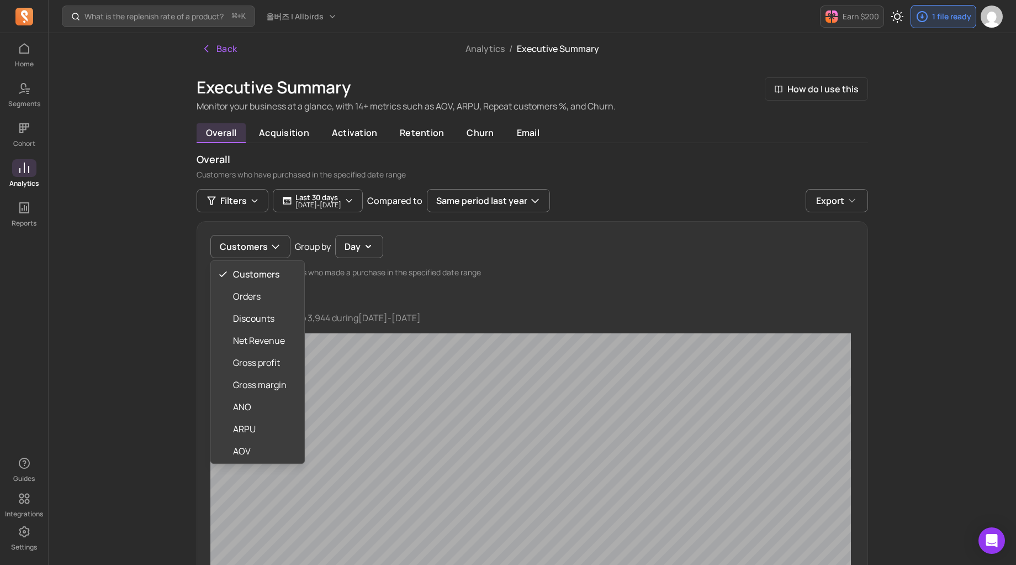
click at [138, 326] on div "What is the replenish rate of a product? ⌘ + K 올버즈 | Allbirds Earn $200 1 file …" at bounding box center [533, 501] width 968 height 1002
